Goal: Transaction & Acquisition: Obtain resource

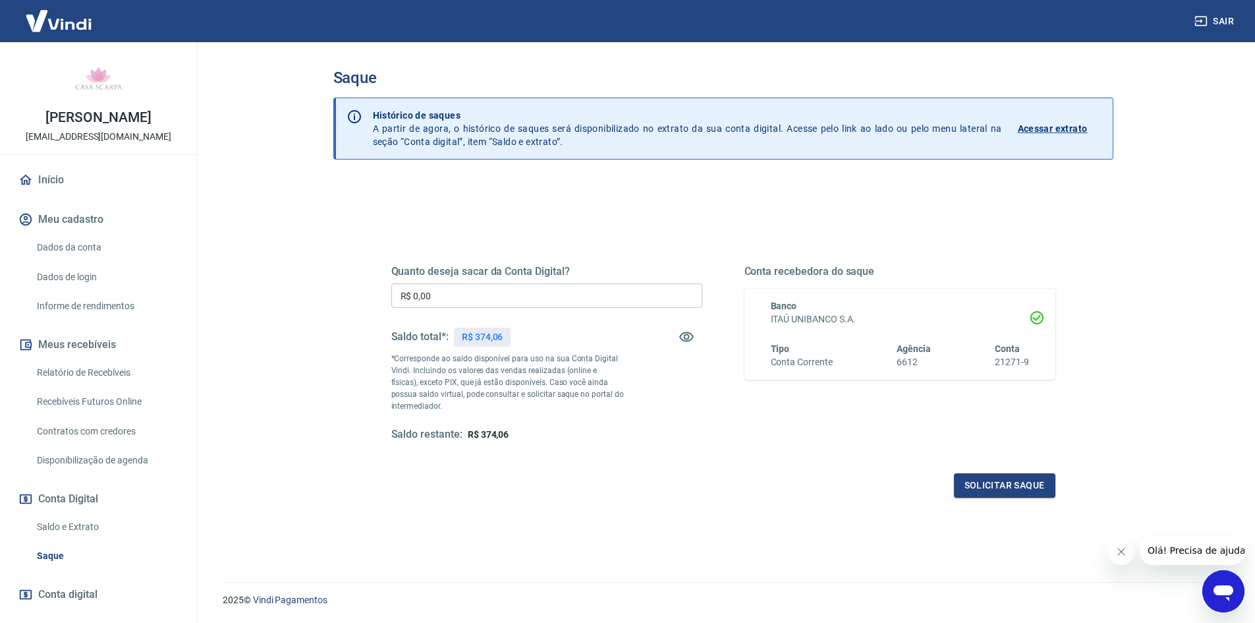
click at [563, 298] on input "R$ 0,00" at bounding box center [546, 295] width 311 height 24
type input "R$ 374,06"
click at [994, 486] on button "Solicitar saque" at bounding box center [1004, 485] width 101 height 24
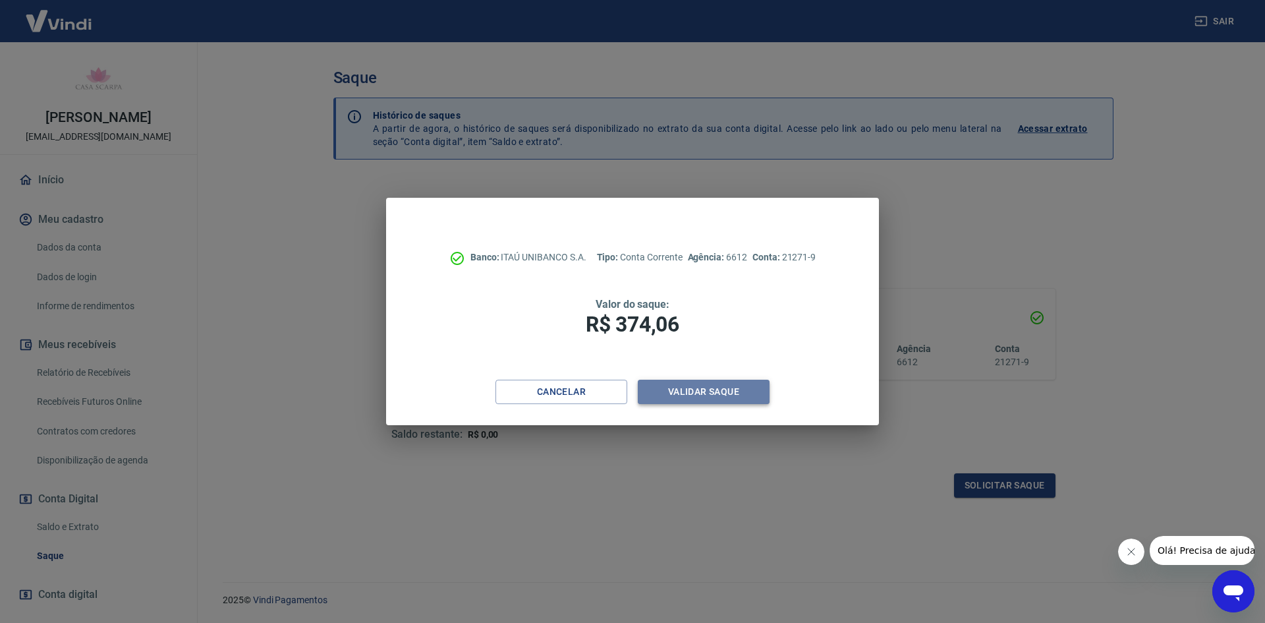
click at [707, 389] on button "Validar saque" at bounding box center [704, 392] width 132 height 24
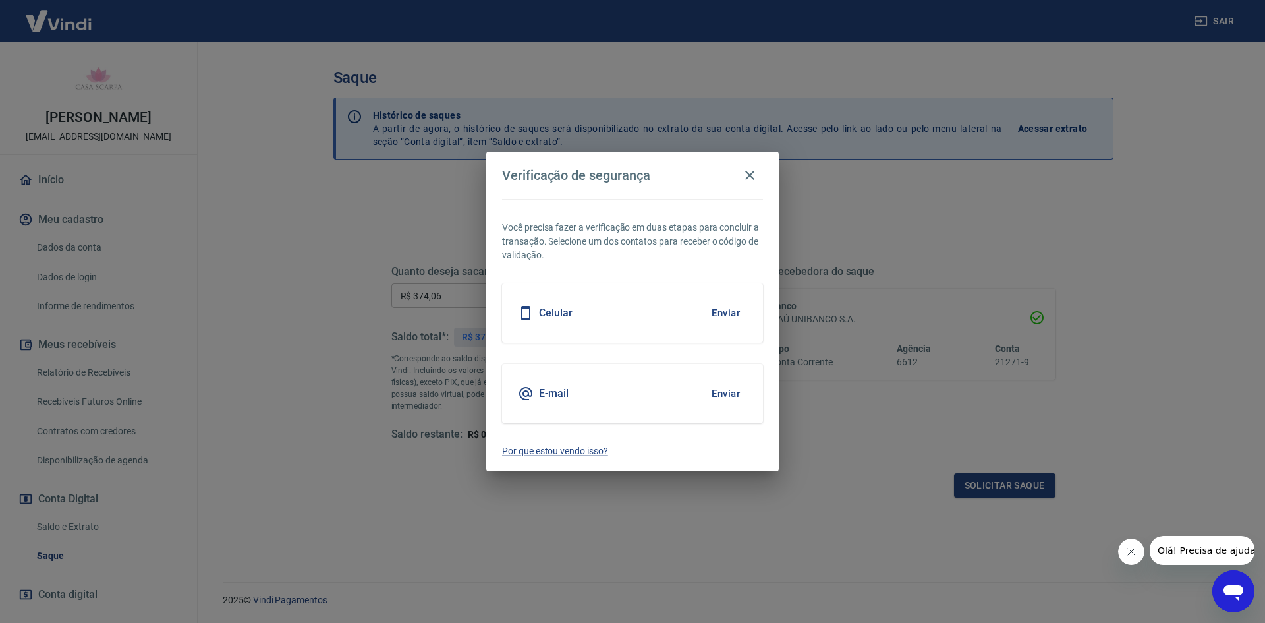
click at [729, 393] on button "Enviar" at bounding box center [725, 394] width 43 height 28
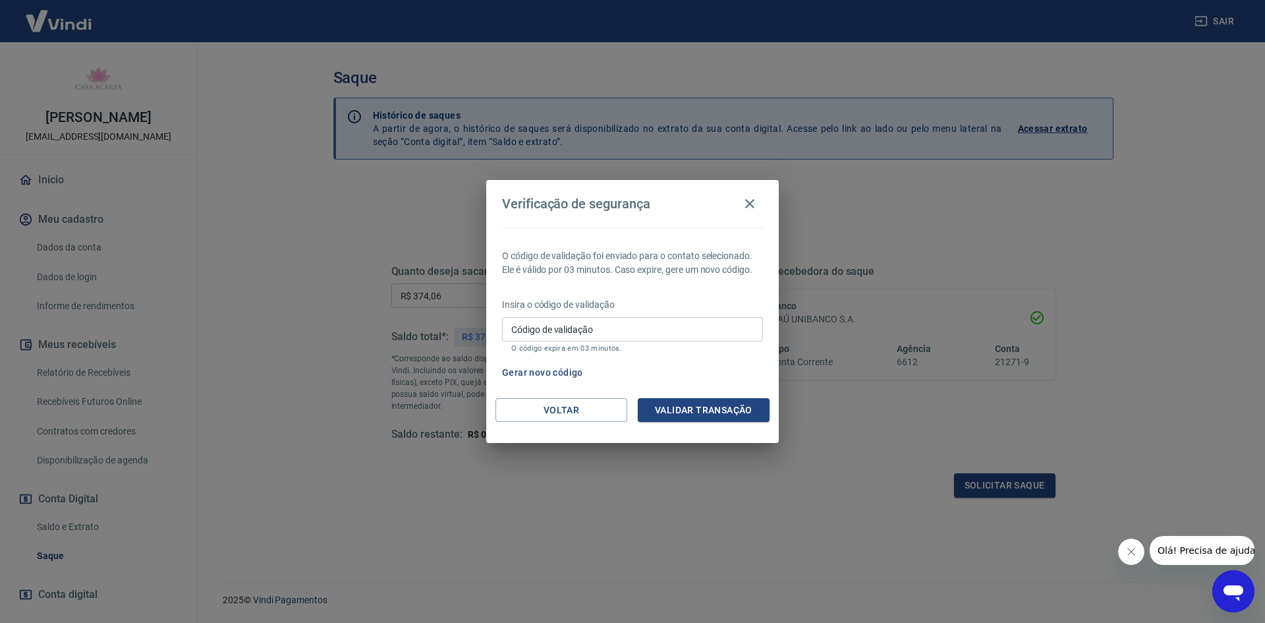
click at [621, 329] on input "Código de validação" at bounding box center [632, 329] width 261 height 24
type input "897506"
click at [731, 408] on button "Validar transação" at bounding box center [704, 410] width 132 height 24
